Goal: Obtain resource: Obtain resource

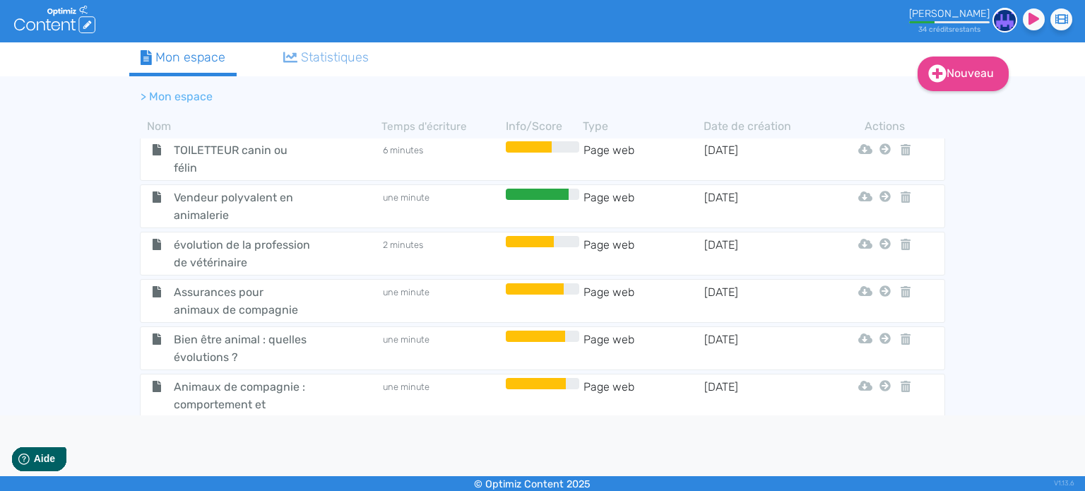
click at [105, 296] on div "Nouveau Contenu Dossier Mon espace Statistiques > Mon espace Nom Temps d'écritu…" at bounding box center [542, 228] width 1085 height 373
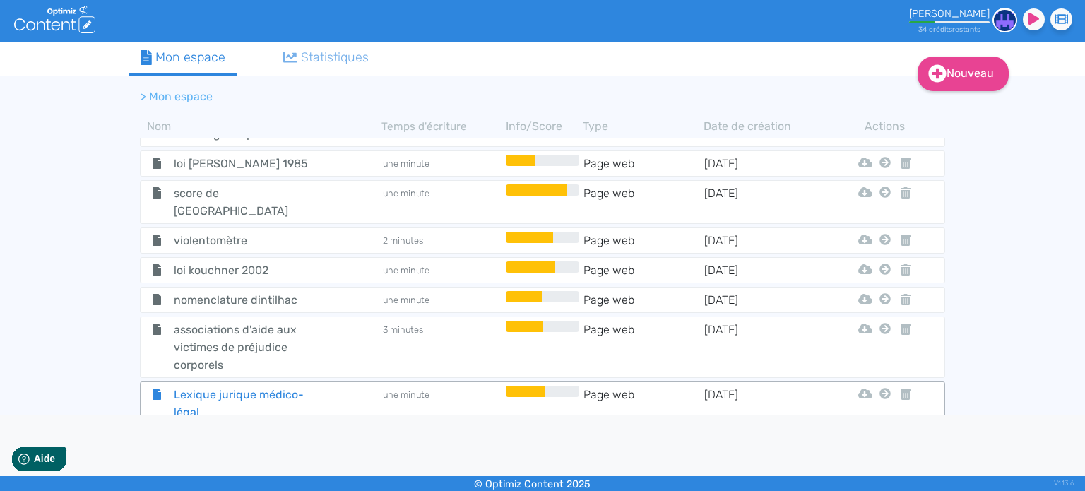
click at [220, 386] on span "Lexique jurique médico-légal" at bounding box center [242, 403] width 159 height 35
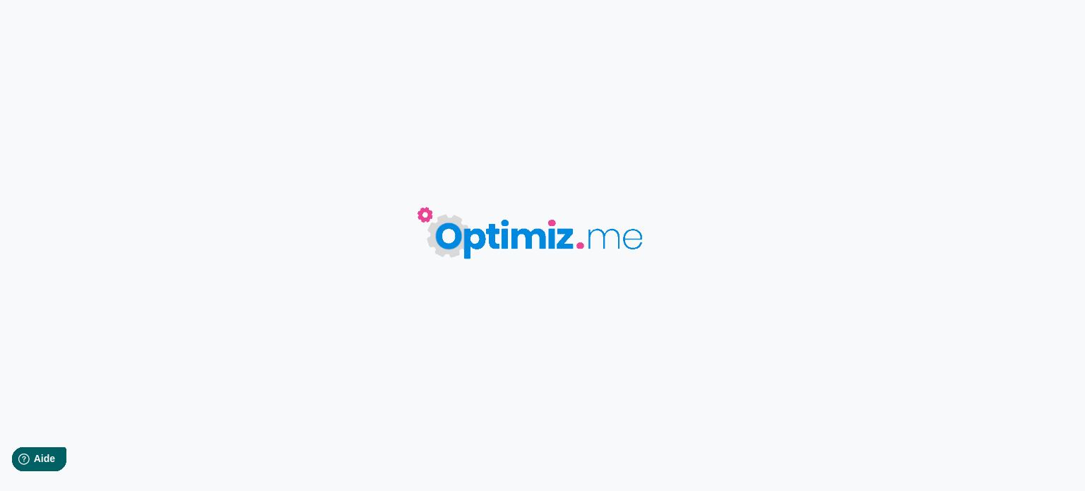
type input "Lexique jurique médico-légal"
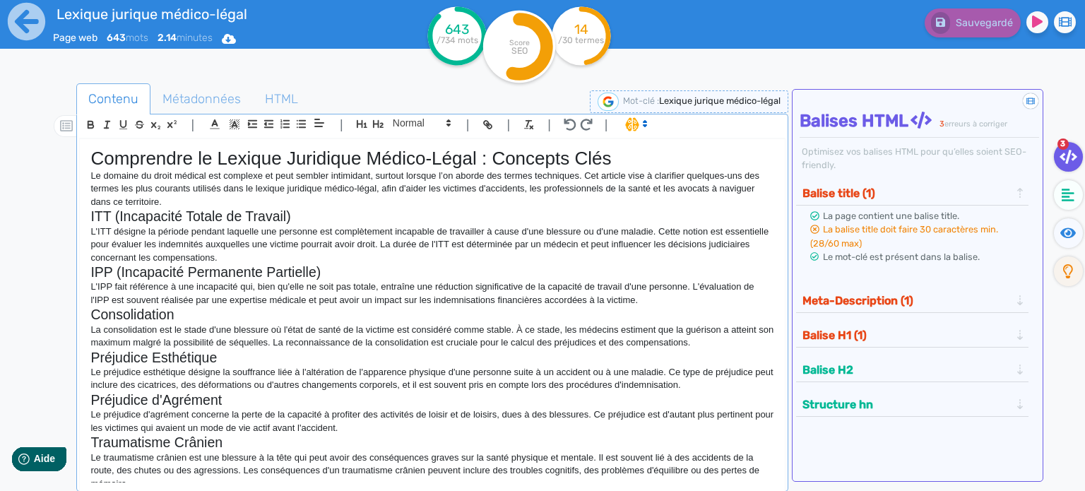
click at [204, 200] on p "Le domaine du droit médical est complexe et peut sembler intimidant, surtout lo…" at bounding box center [432, 189] width 684 height 39
click at [291, 212] on h2 "ITT (Incapacité Totale de Travail)" at bounding box center [432, 216] width 684 height 16
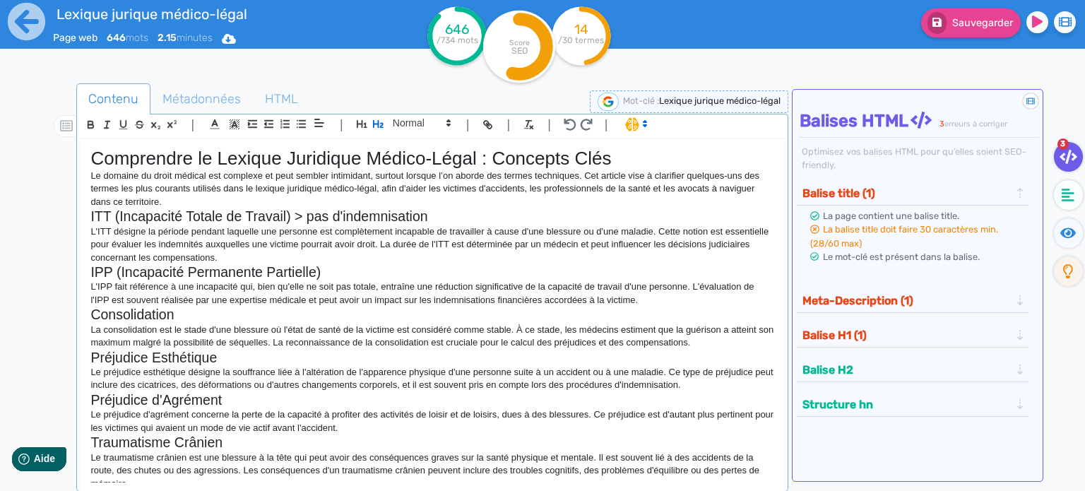
drag, startPoint x: 295, startPoint y: 213, endPoint x: 548, endPoint y: 211, distance: 253.0
click at [548, 211] on h2 "ITT (Incapacité Totale de Travail) > pas d'indemnisation" at bounding box center [432, 216] width 684 height 16
copy h2 "> pas d'indemnisation"
click at [379, 269] on h2 "IPP (Incapacité Permanente Partielle)" at bounding box center [432, 272] width 684 height 16
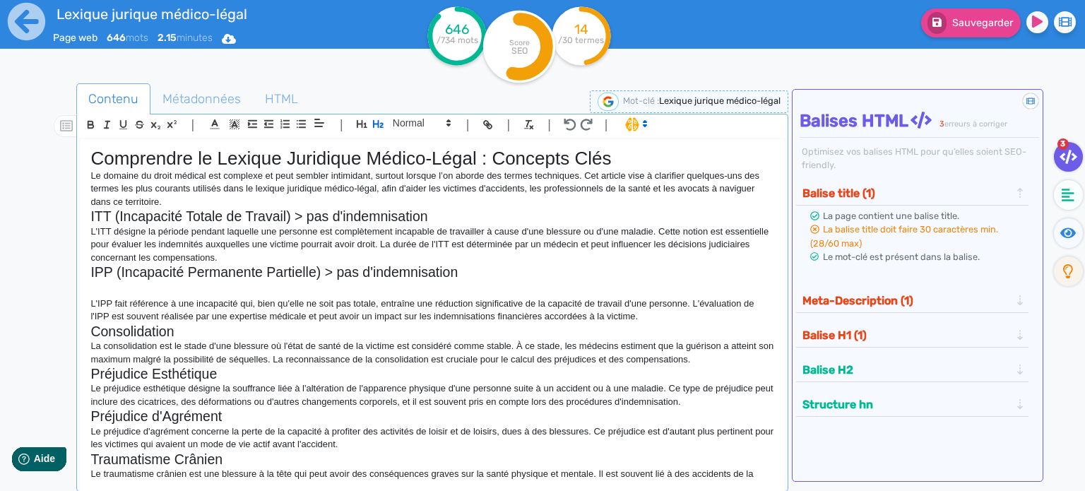
click at [490, 217] on h2 "ITT (Incapacité Totale de Travail) > pas d'indemnisation" at bounding box center [432, 216] width 684 height 16
